Goal: Task Accomplishment & Management: Manage account settings

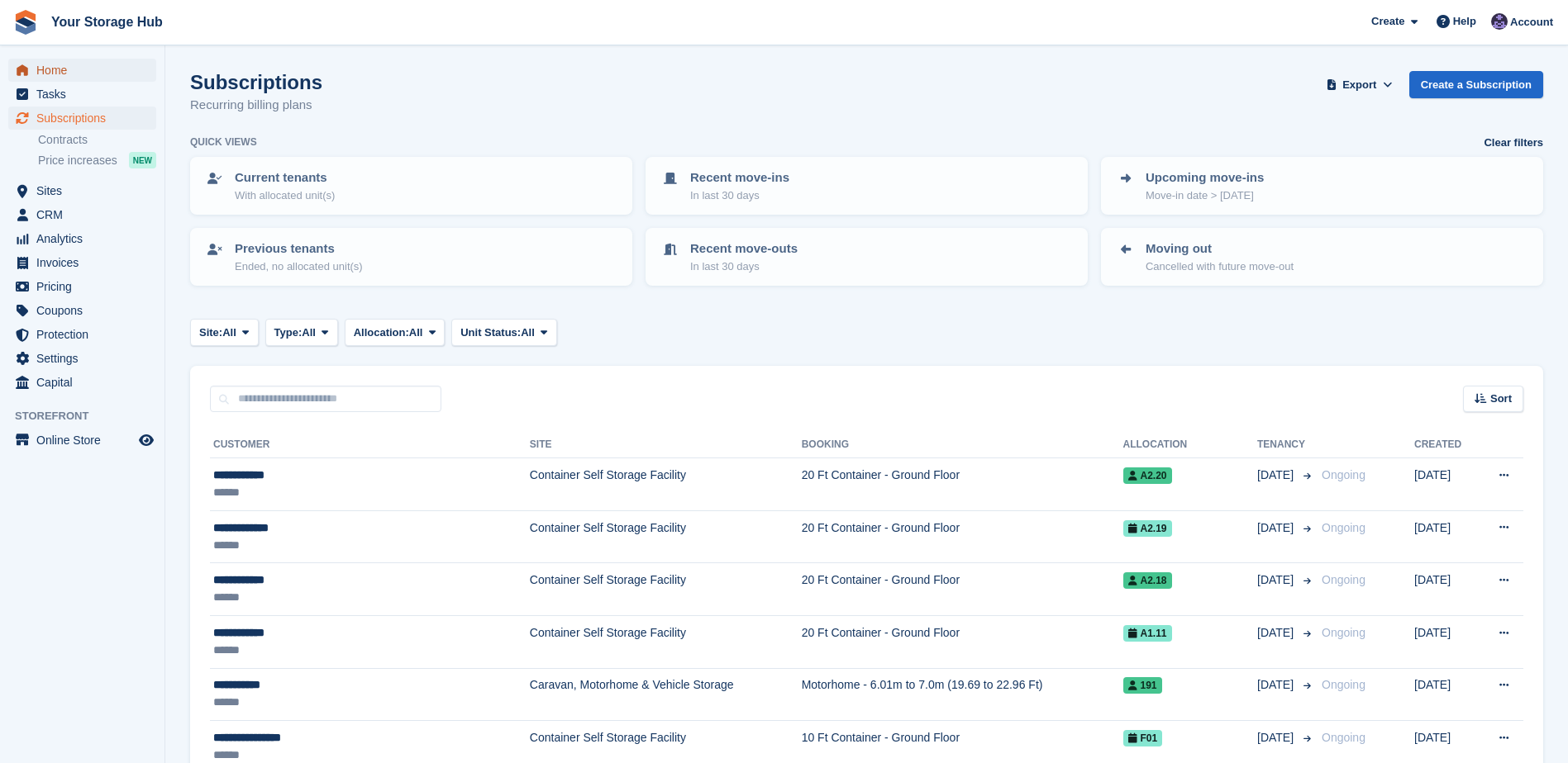
drag, startPoint x: 63, startPoint y: 74, endPoint x: 72, endPoint y: 74, distance: 9.0
click at [63, 74] on span "Home" at bounding box center [85, 69] width 99 height 23
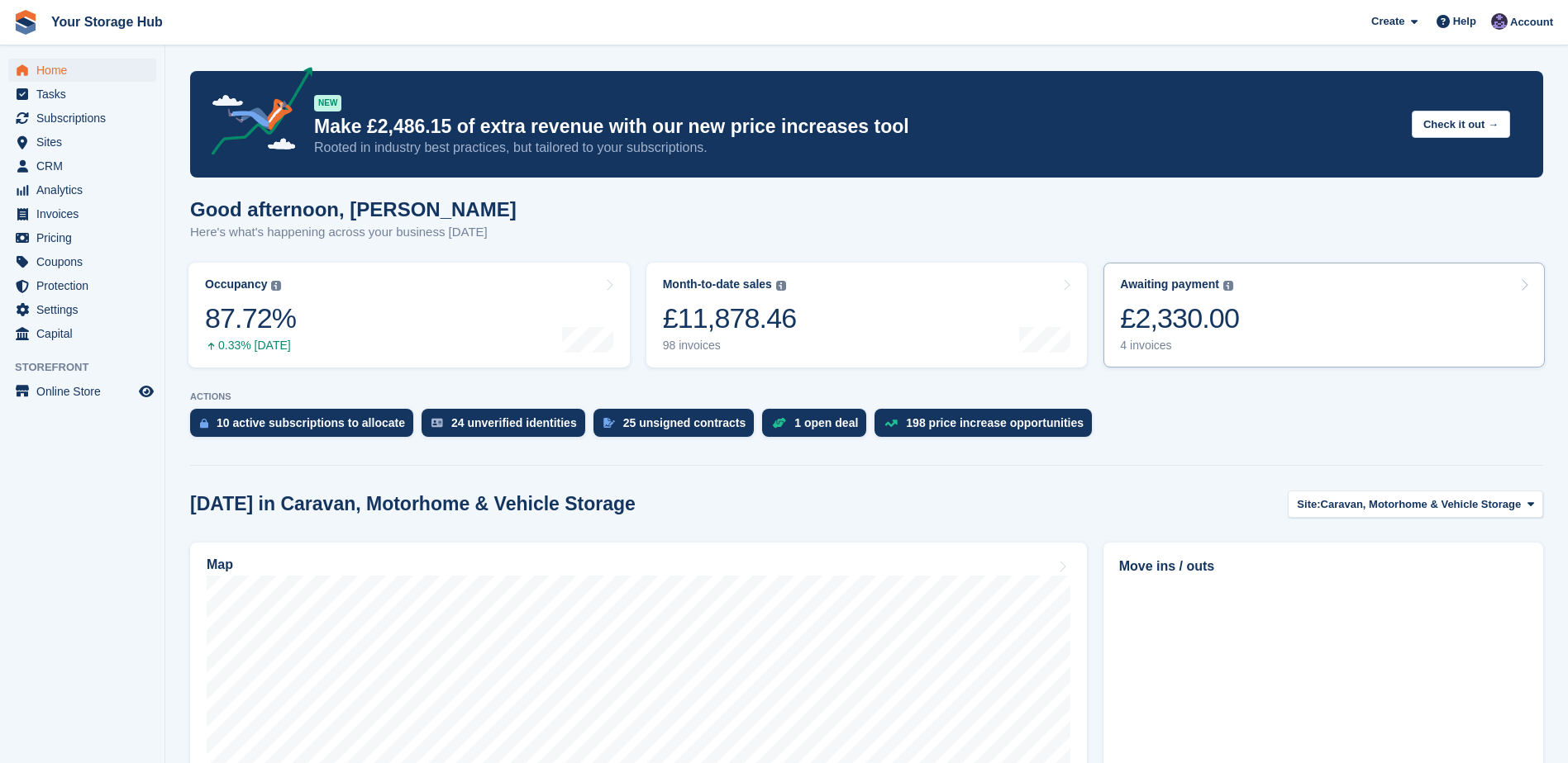
click at [1190, 341] on div "4 invoices" at bounding box center [1179, 346] width 119 height 14
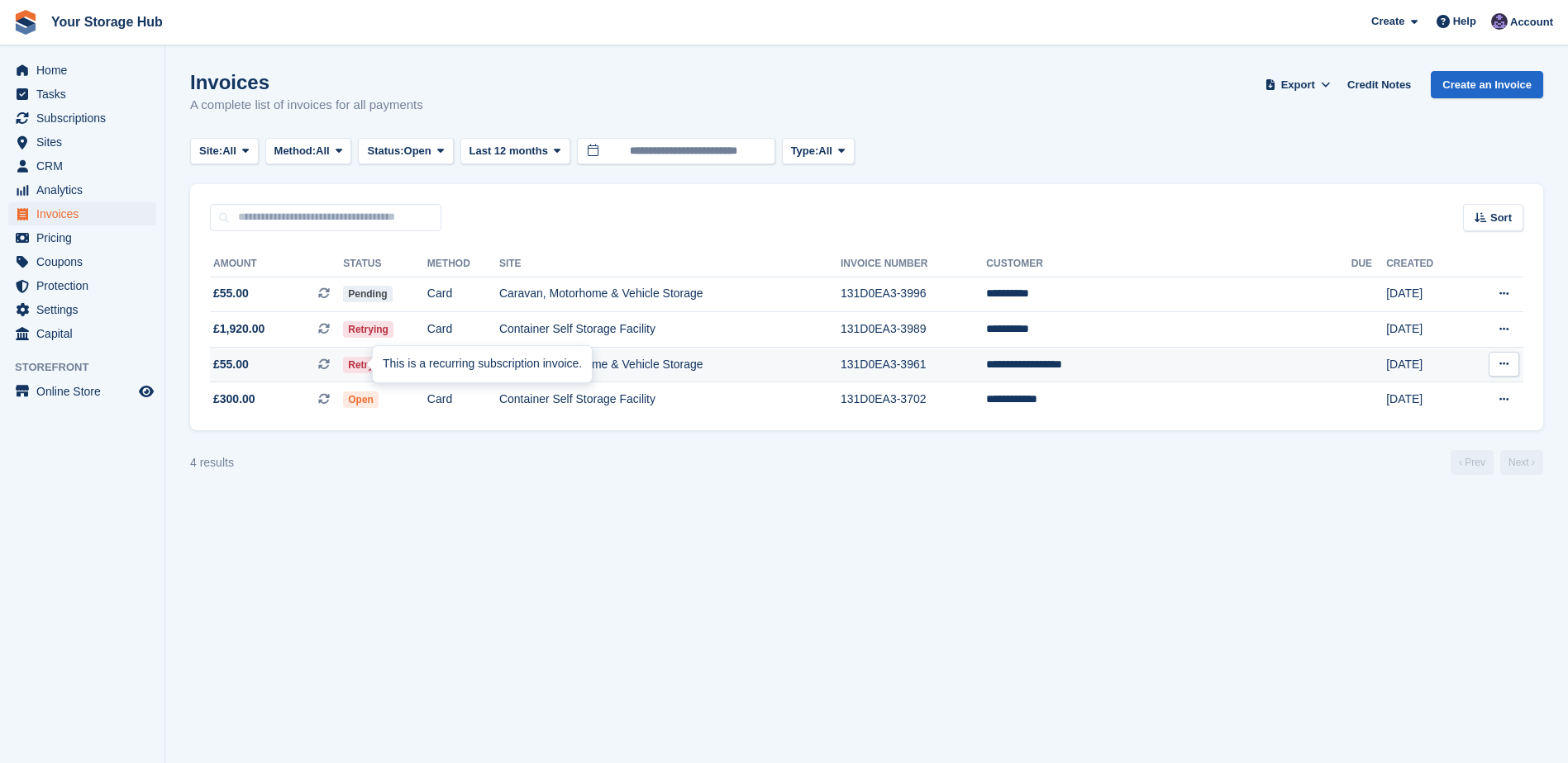
click at [330, 362] on icon at bounding box center [324, 364] width 12 height 12
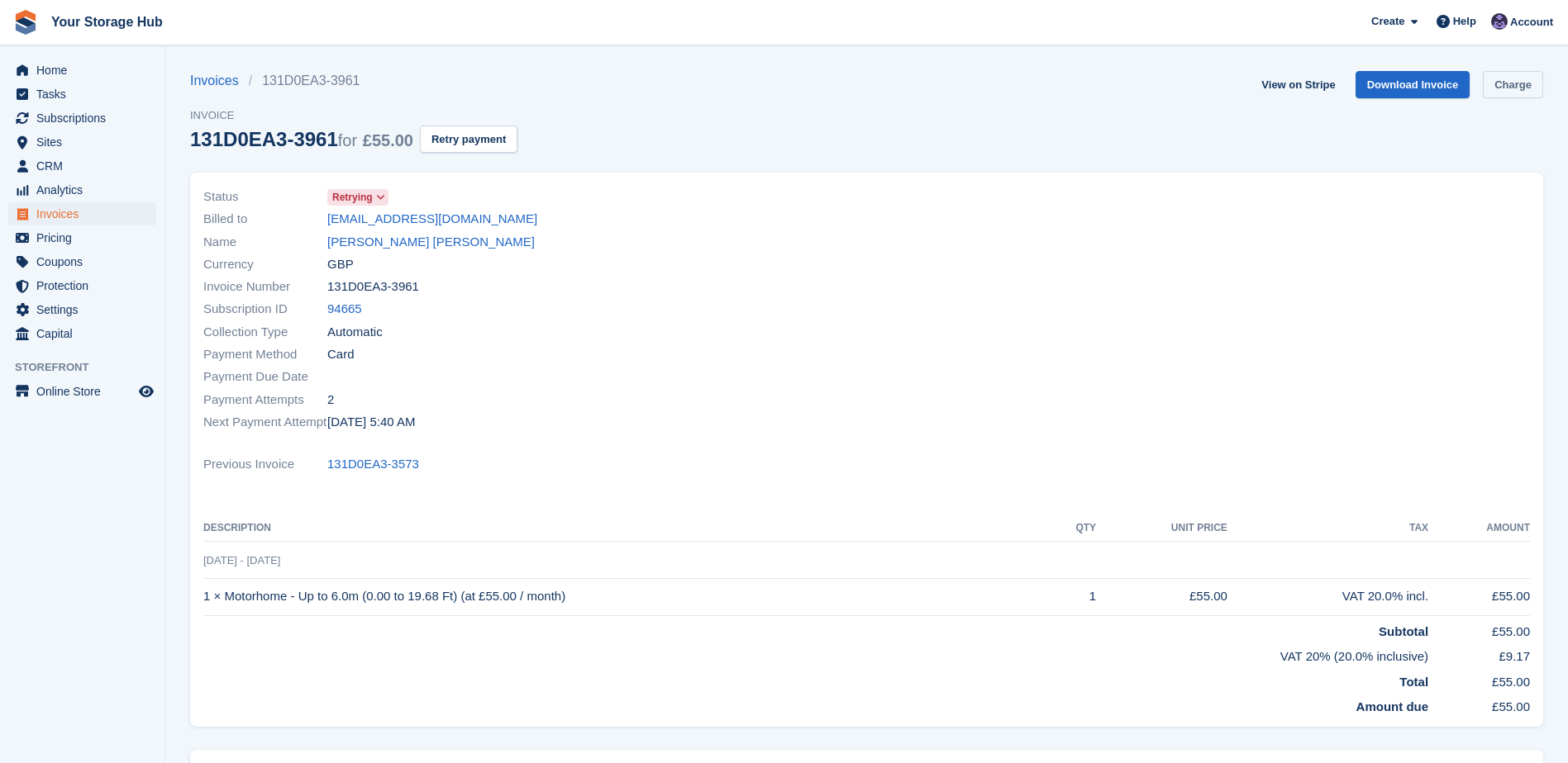
click at [1532, 82] on link "Charge" at bounding box center [1512, 84] width 60 height 27
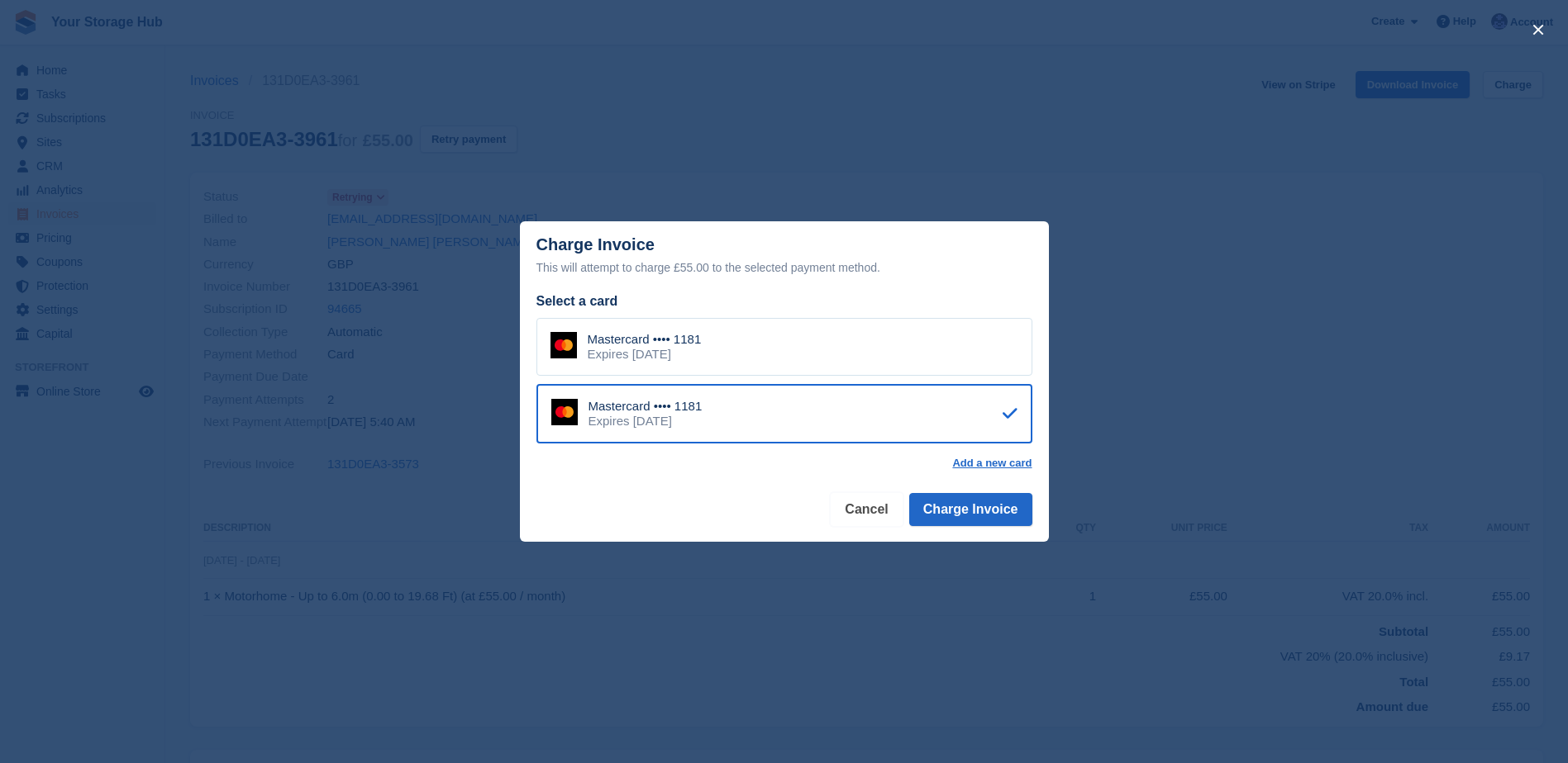
click at [879, 506] on button "Cancel" at bounding box center [866, 510] width 71 height 33
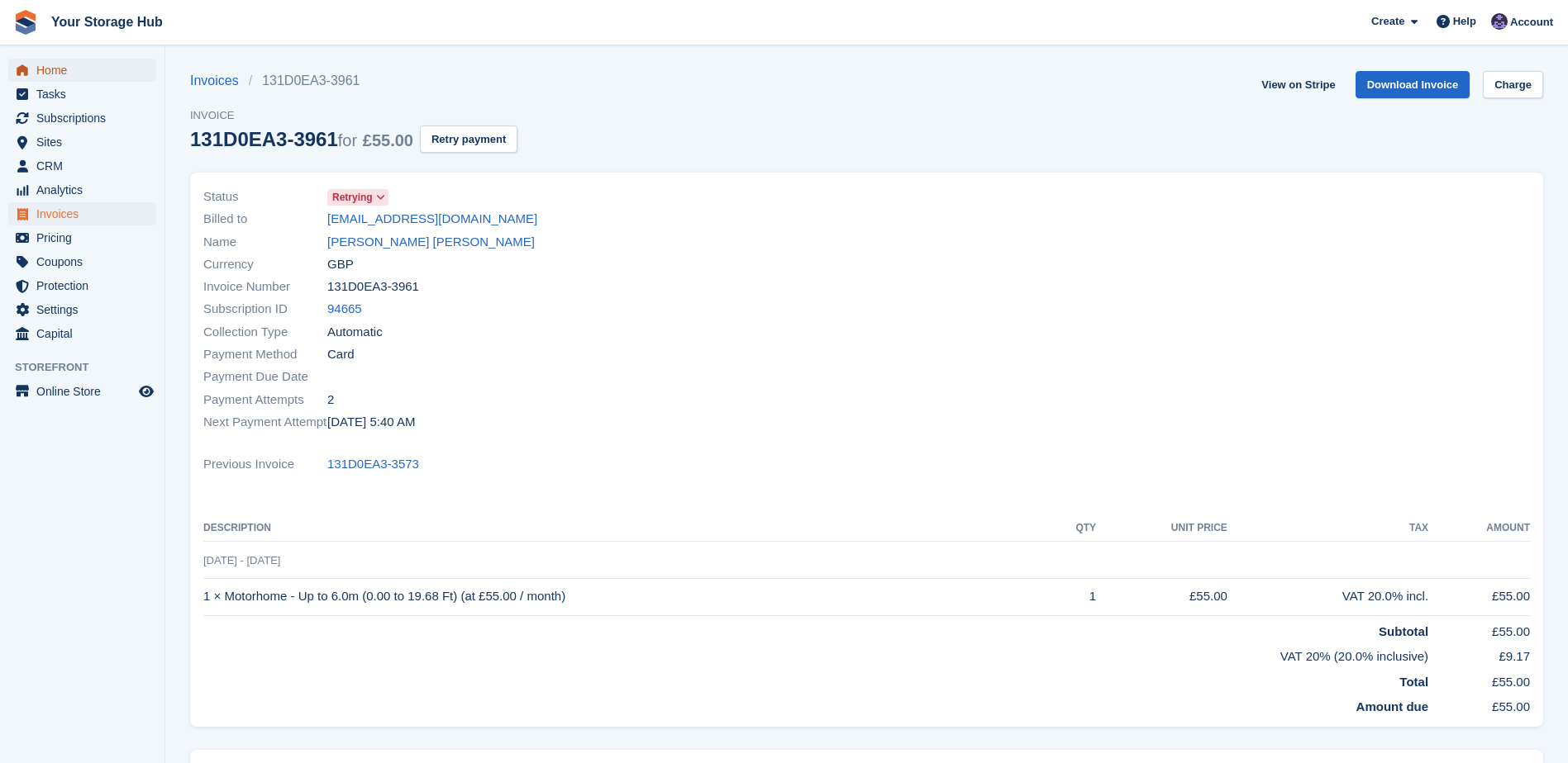
click at [60, 72] on span "Home" at bounding box center [85, 69] width 99 height 23
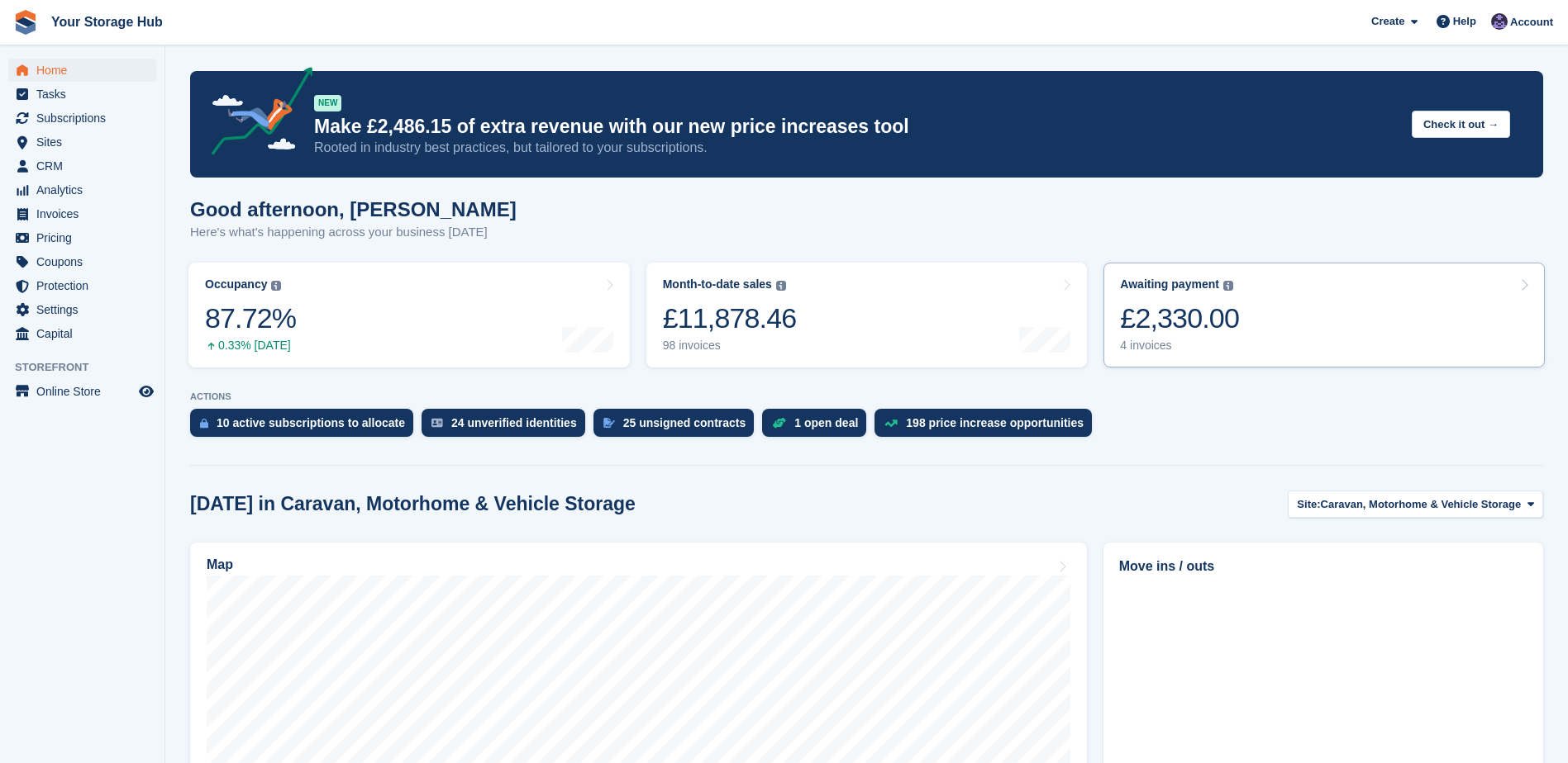
click at [1197, 304] on div "£2,330.00" at bounding box center [1179, 319] width 119 height 34
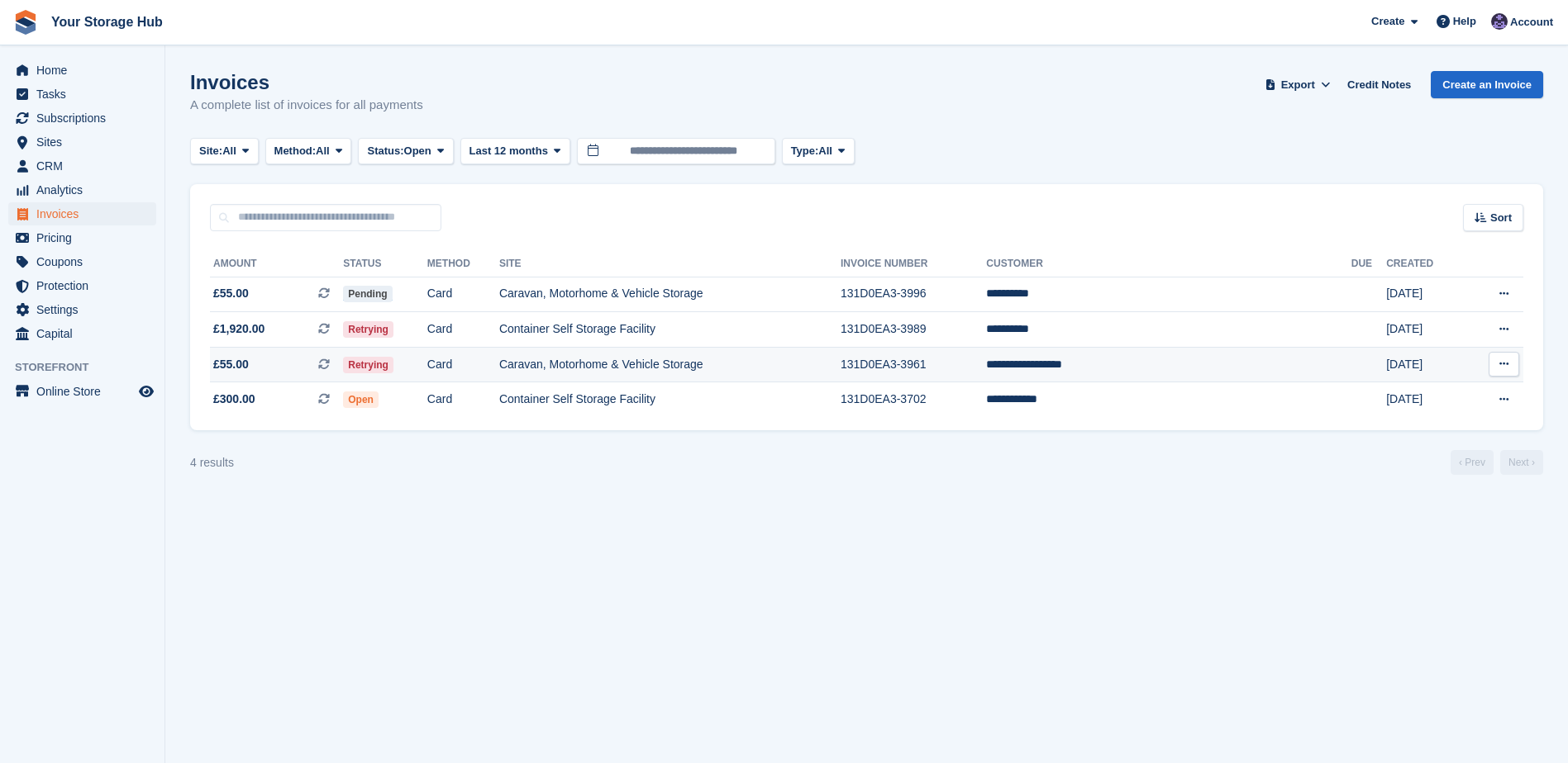
click at [330, 367] on icon at bounding box center [324, 364] width 12 height 12
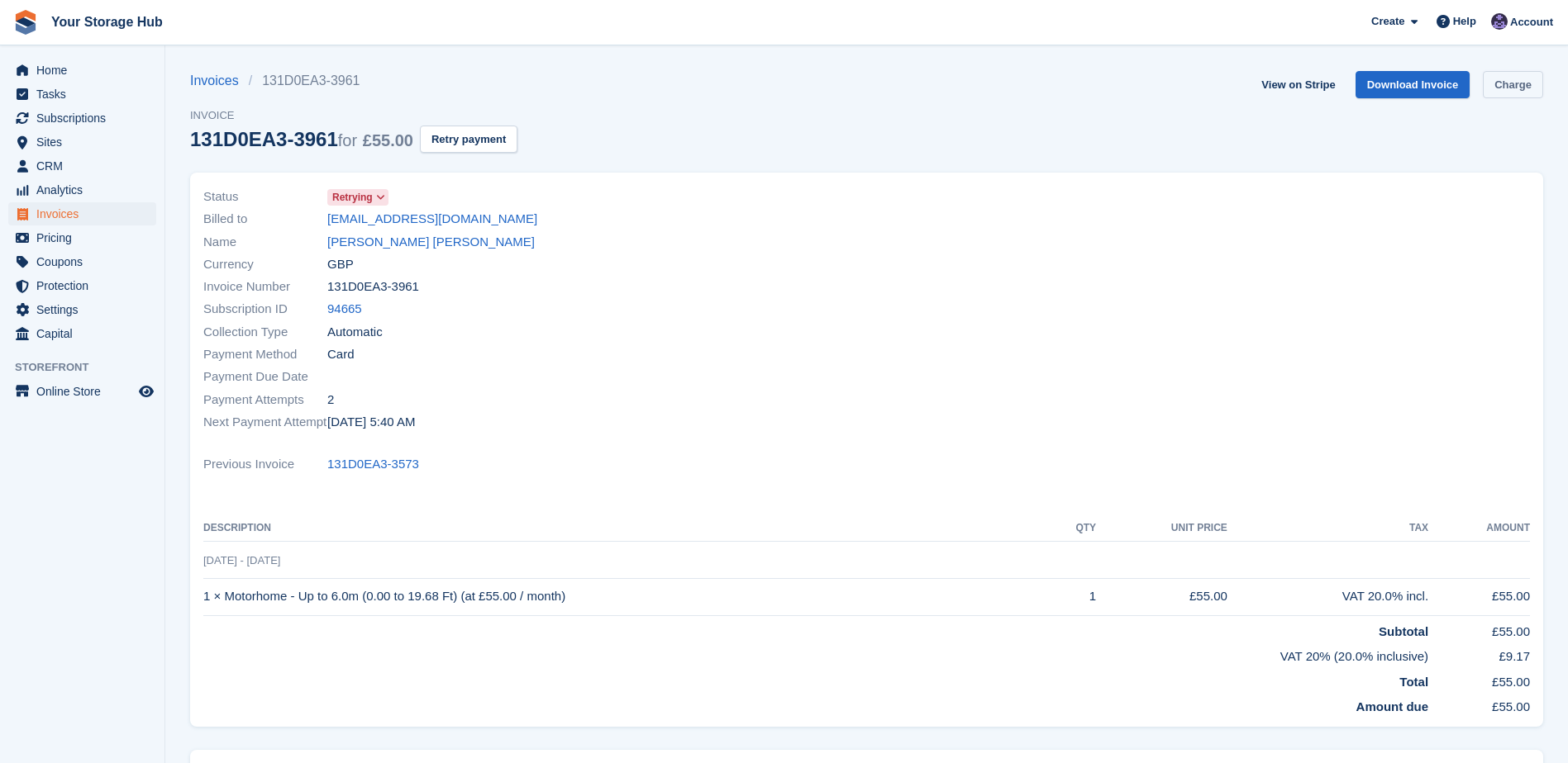
click at [1488, 94] on link "Charge" at bounding box center [1512, 84] width 60 height 27
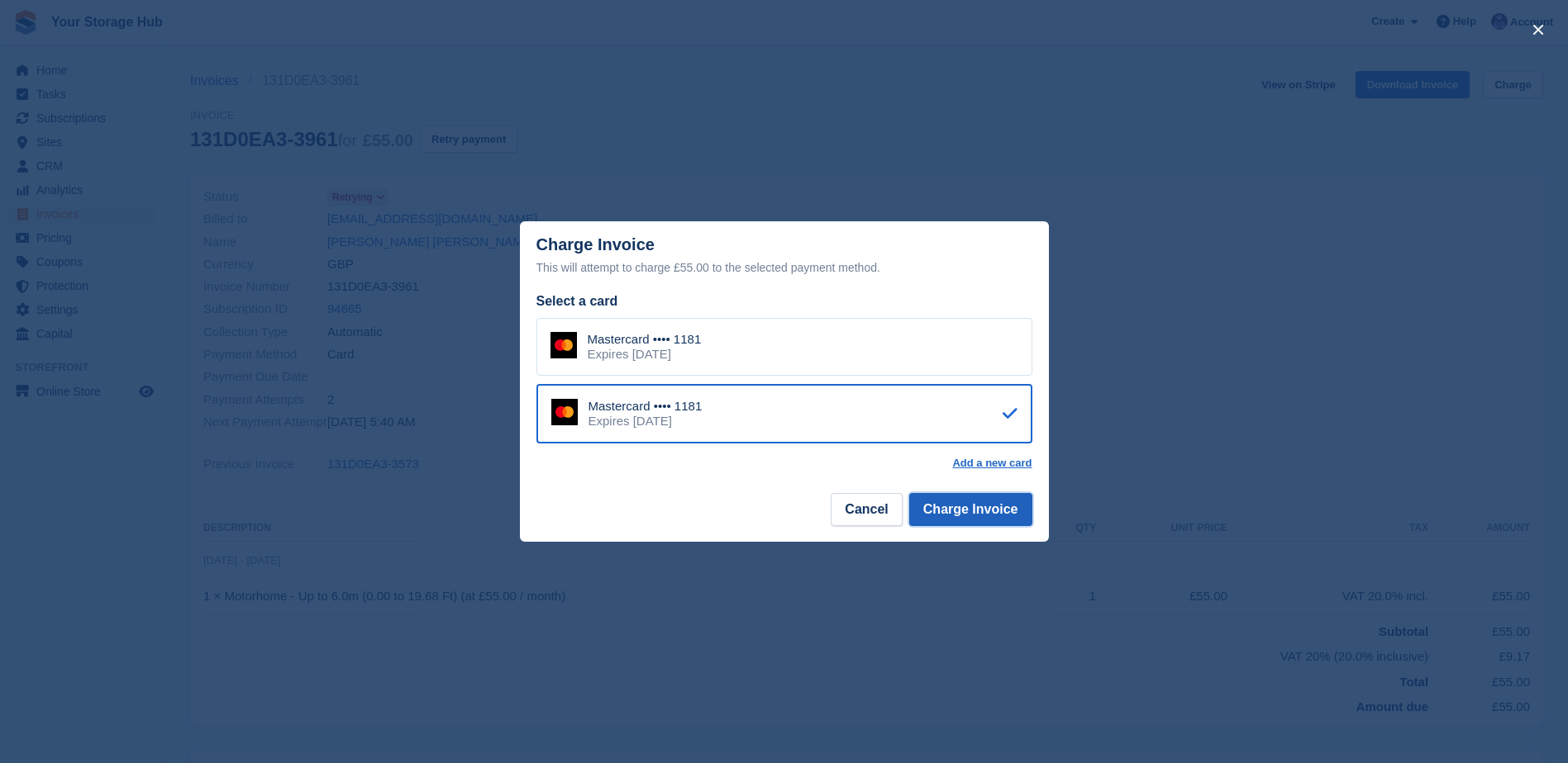
click at [950, 515] on button "Charge Invoice" at bounding box center [971, 510] width 123 height 33
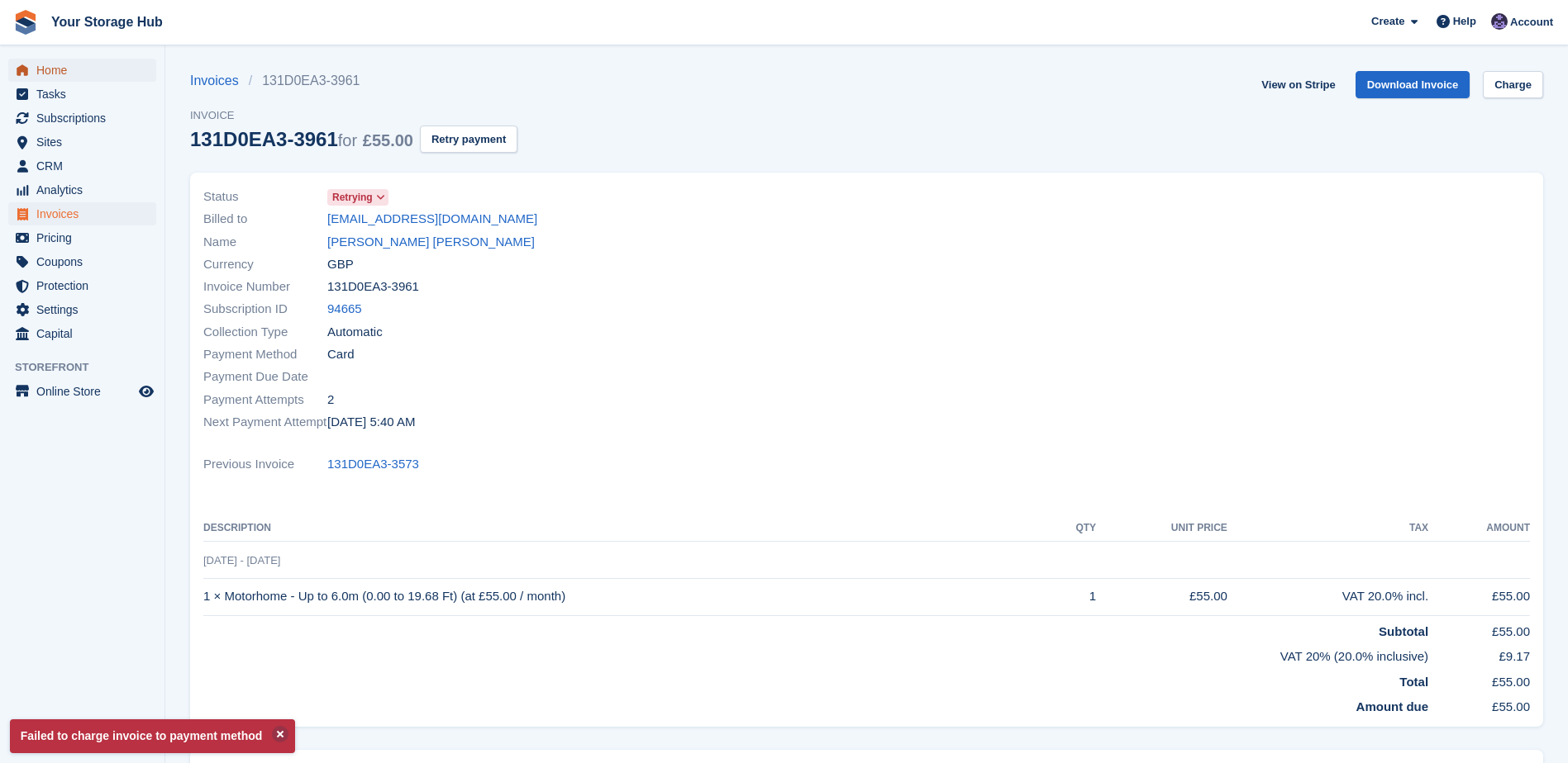
click at [31, 71] on span "menu" at bounding box center [22, 69] width 19 height 19
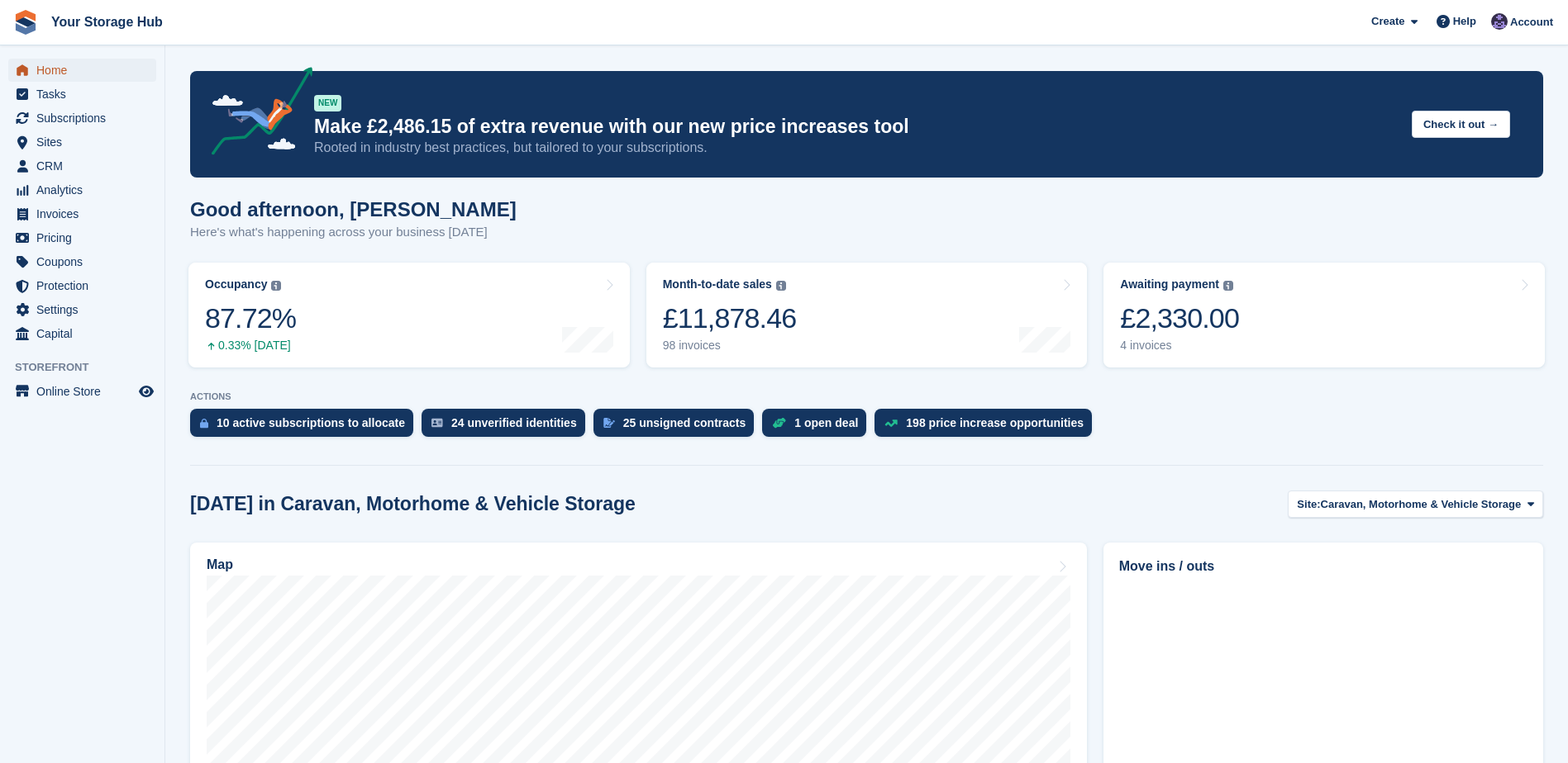
click at [52, 76] on span "Home" at bounding box center [85, 69] width 99 height 23
click at [63, 68] on span "Home" at bounding box center [85, 69] width 99 height 23
click at [61, 72] on span "Home" at bounding box center [85, 69] width 99 height 23
